Goal: Find specific page/section

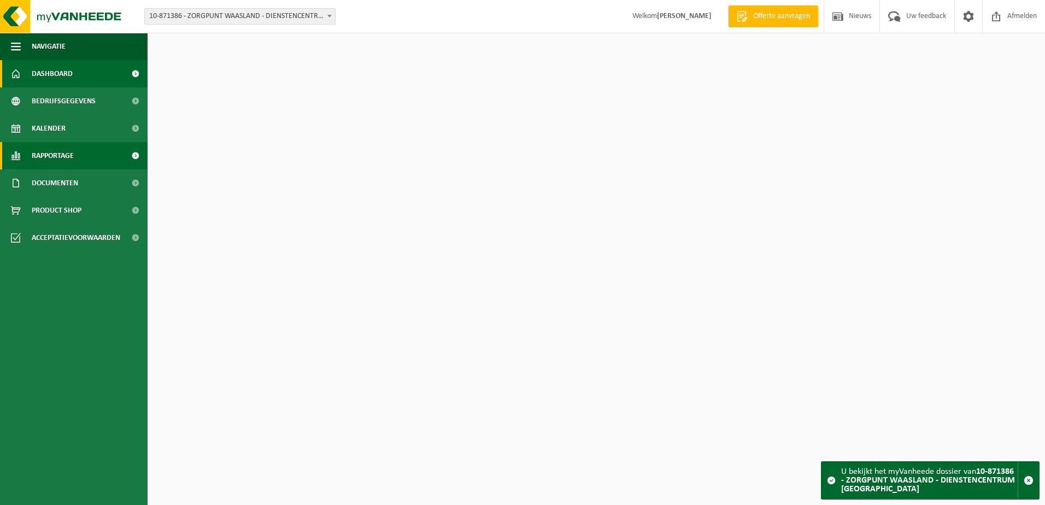
click at [80, 160] on link "Rapportage" at bounding box center [74, 155] width 148 height 27
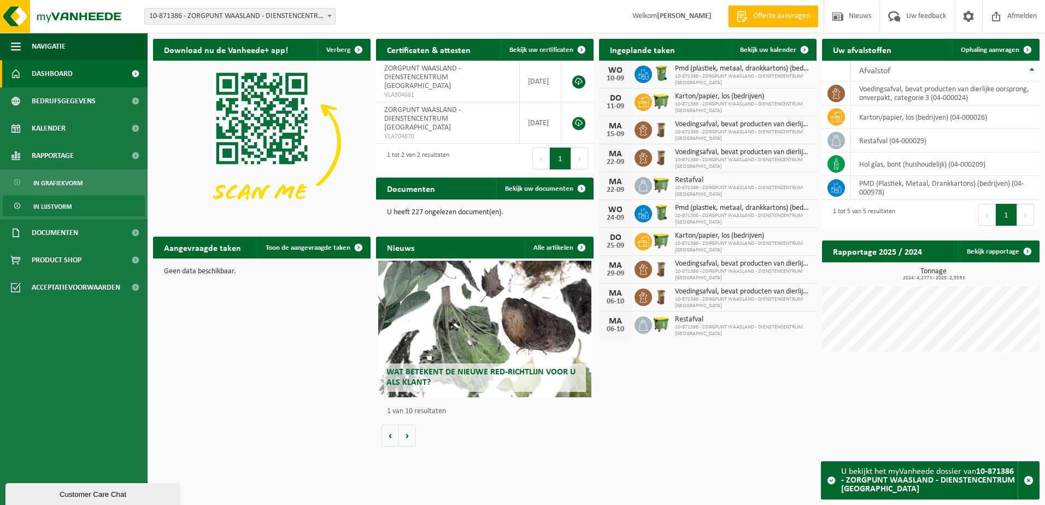
click at [77, 201] on link "In lijstvorm" at bounding box center [74, 206] width 142 height 21
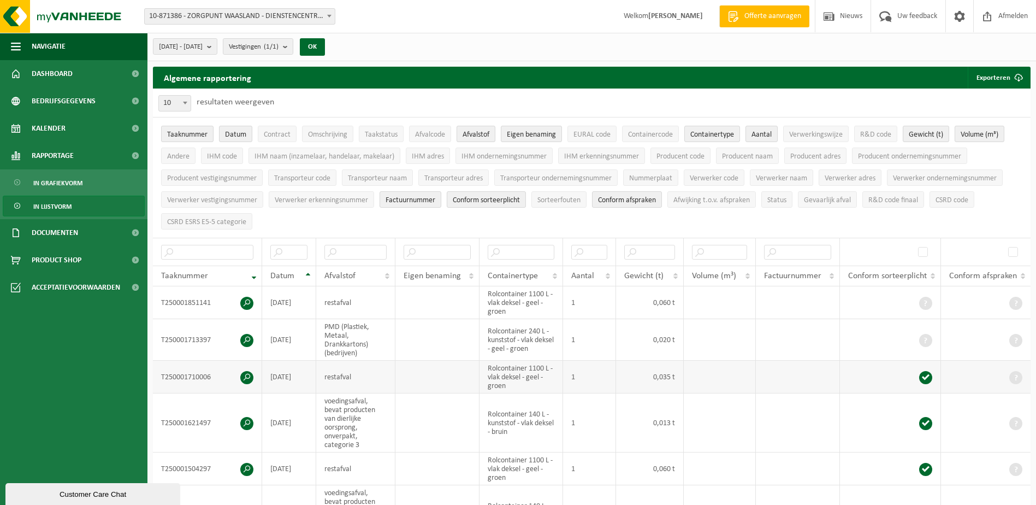
scroll to position [328, 0]
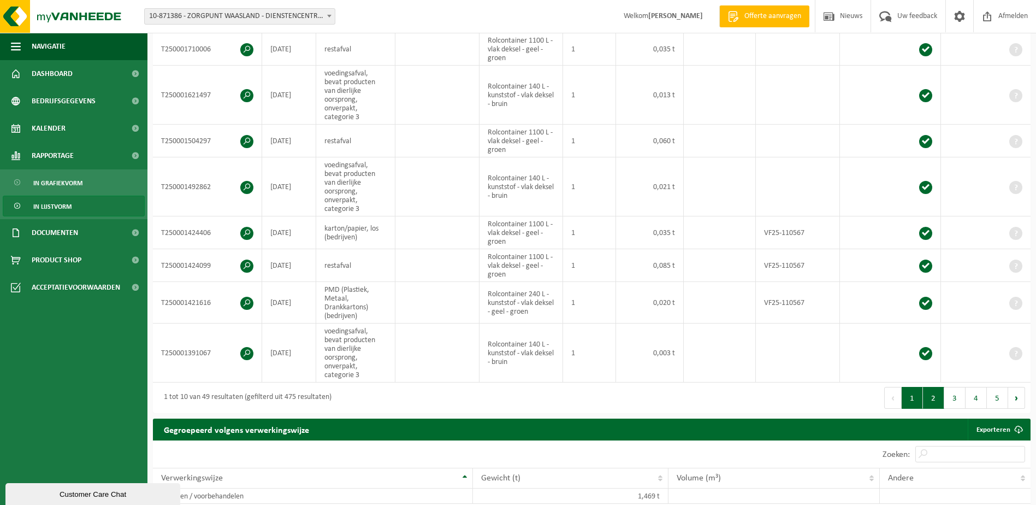
click at [933, 392] on button "2" at bounding box center [933, 398] width 21 height 22
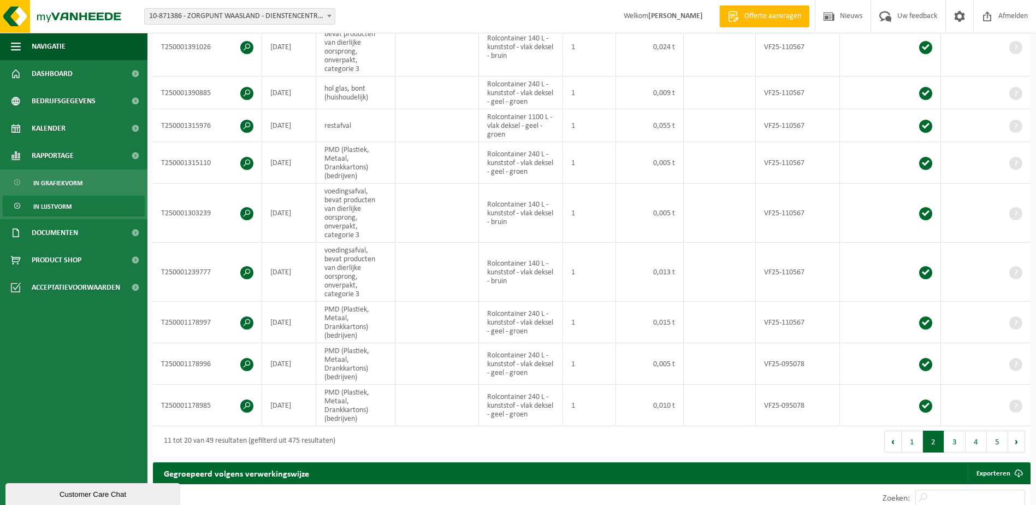
scroll to position [332, 0]
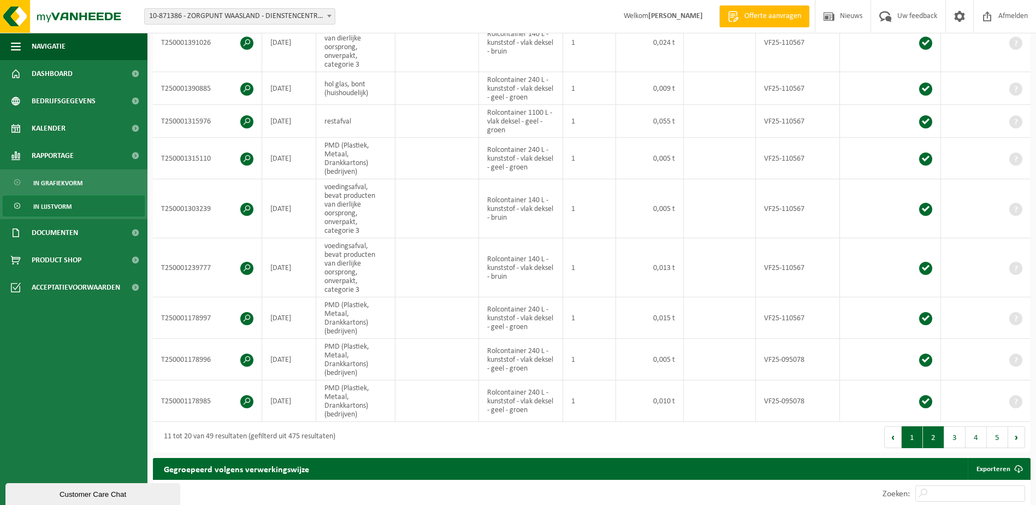
click at [920, 426] on button "1" at bounding box center [912, 437] width 21 height 22
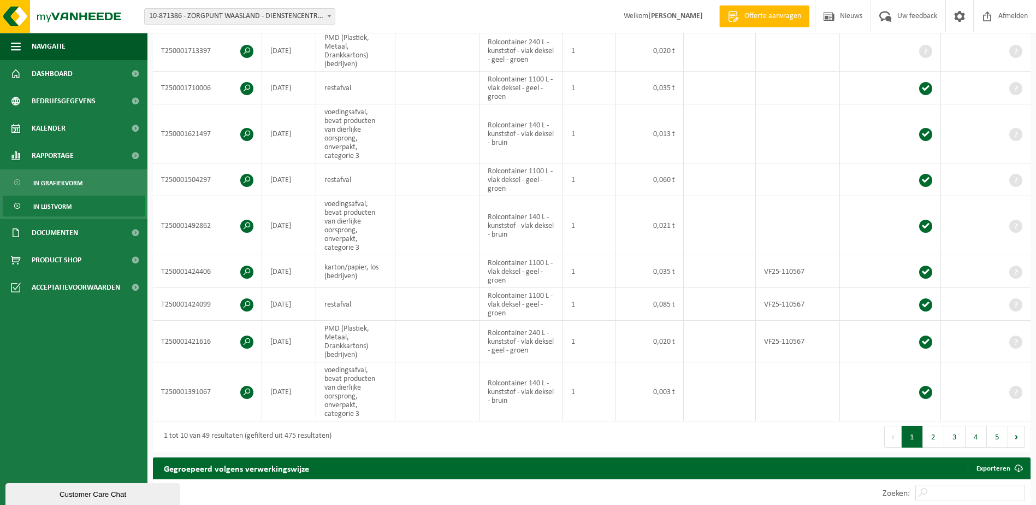
scroll to position [55, 0]
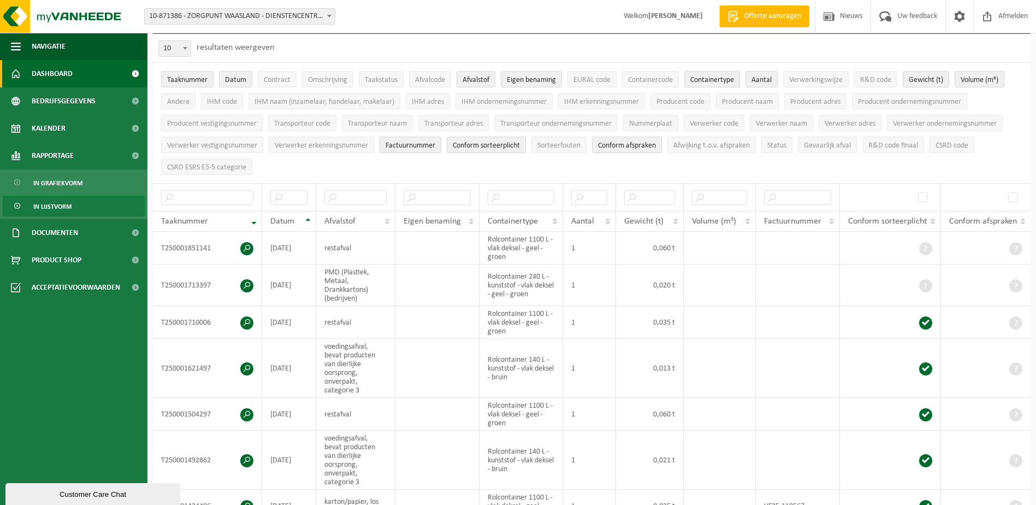
click at [34, 73] on span "Dashboard" at bounding box center [52, 73] width 41 height 27
